Goal: Browse casually

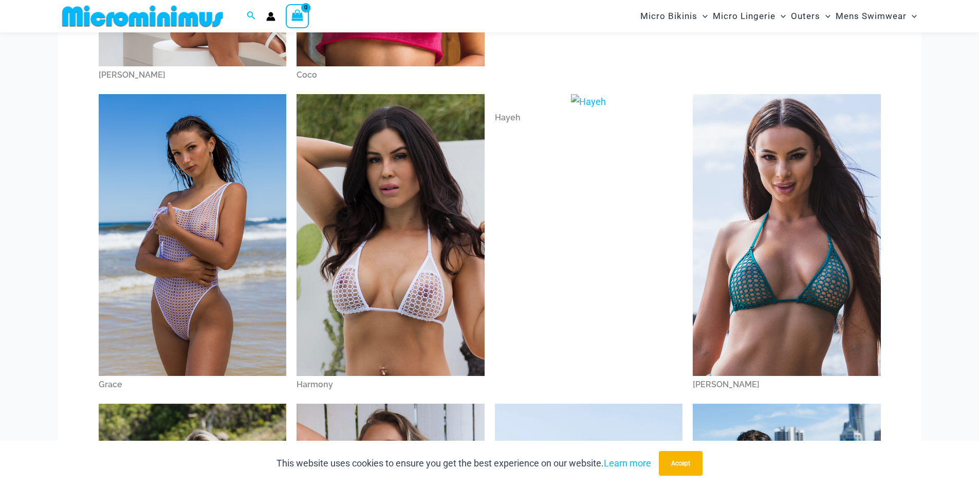
scroll to position [352, 0]
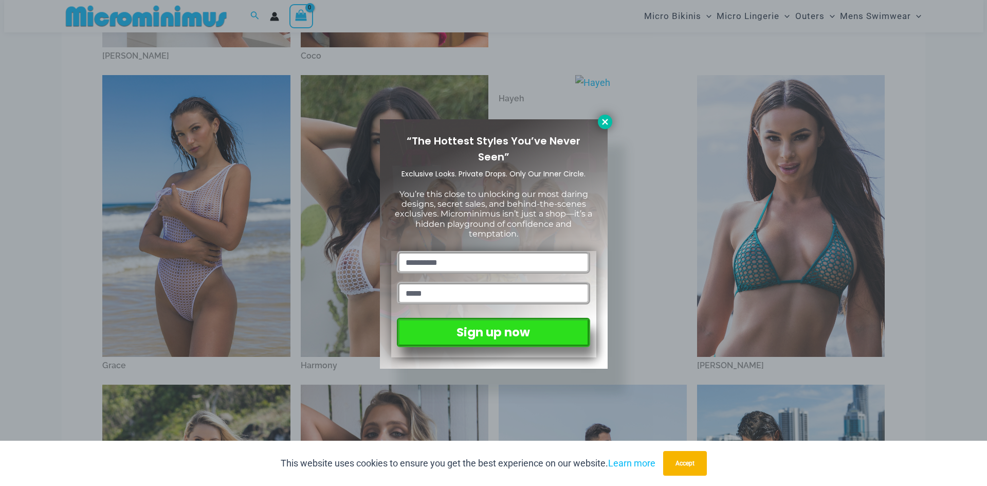
click at [603, 118] on icon at bounding box center [604, 121] width 9 height 9
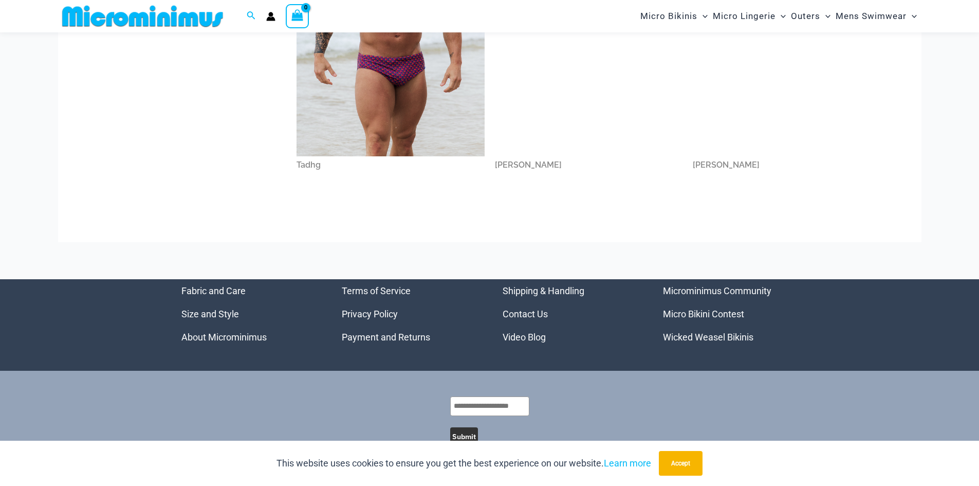
scroll to position [1791, 0]
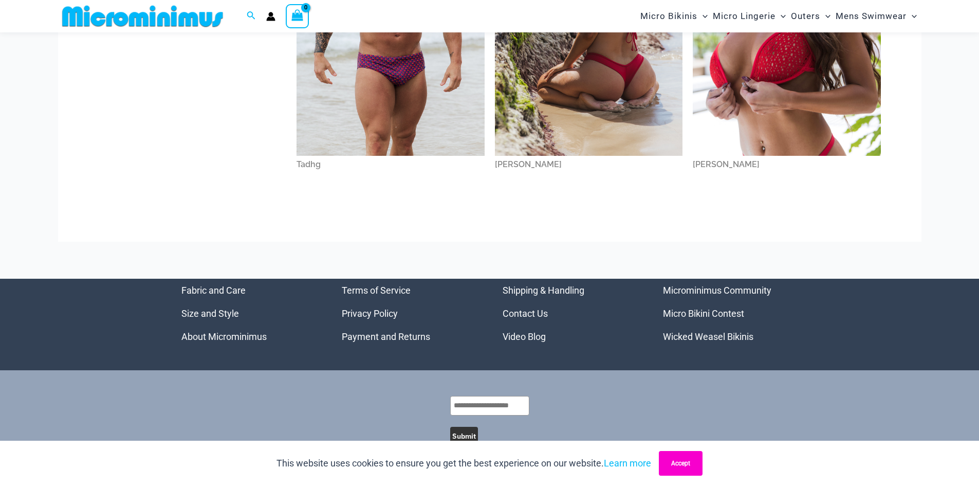
click at [675, 462] on button "Accept" at bounding box center [681, 463] width 44 height 25
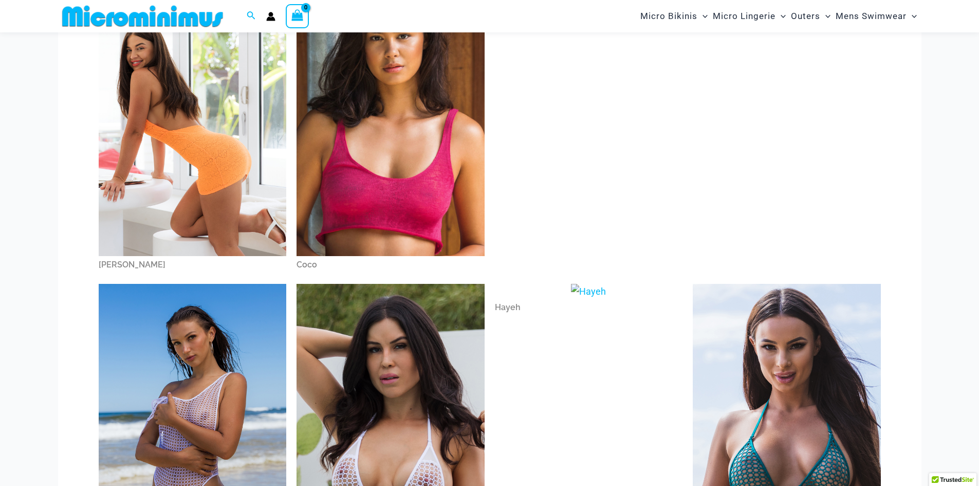
scroll to position [44, 0]
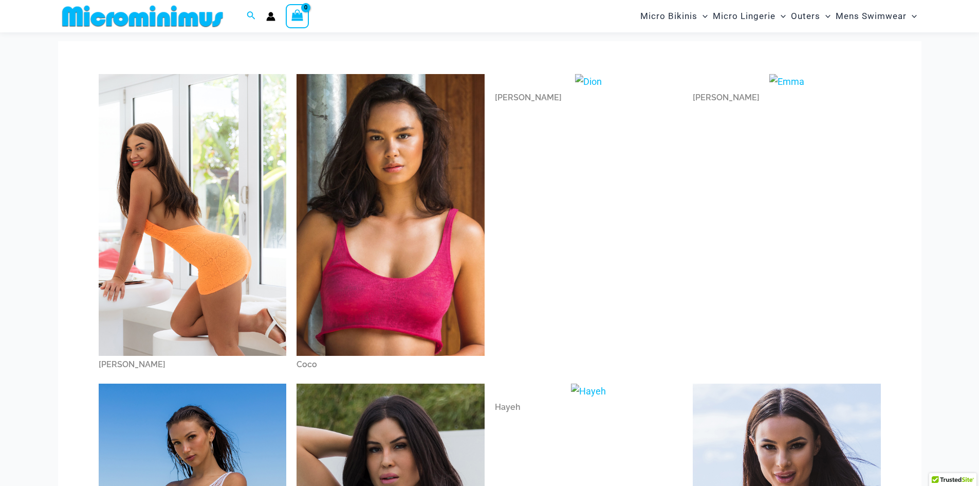
click at [372, 221] on img at bounding box center [391, 215] width 188 height 282
click at [204, 199] on img at bounding box center [193, 215] width 188 height 282
